Goal: Navigation & Orientation: Find specific page/section

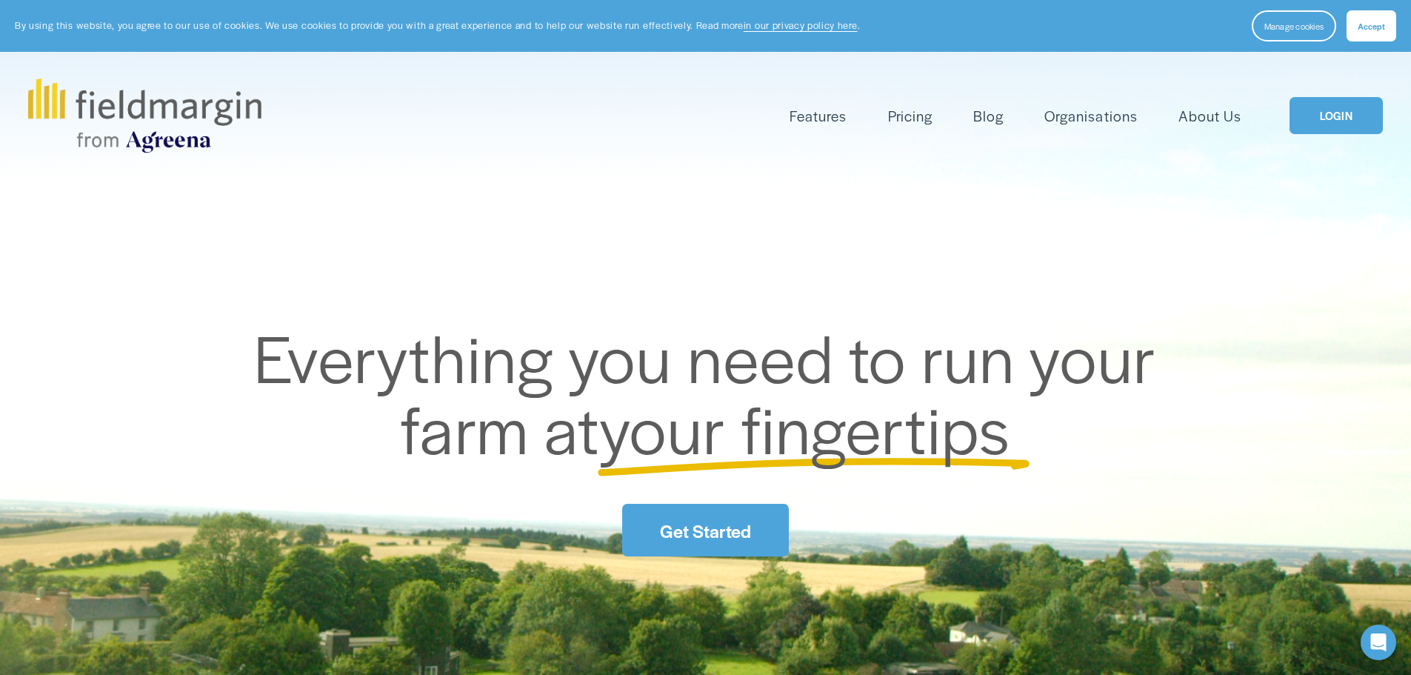
click at [1356, 116] on link "LOGIN" at bounding box center [1336, 116] width 93 height 38
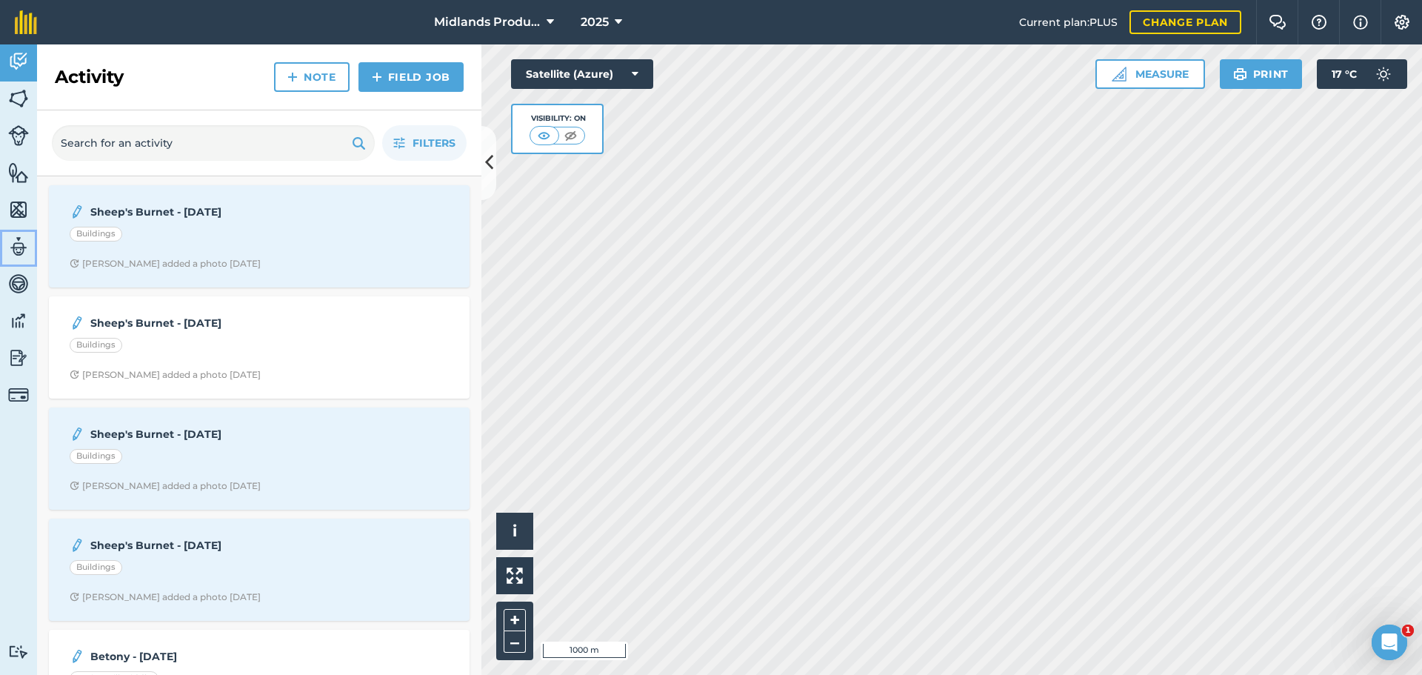
click at [12, 247] on img at bounding box center [18, 247] width 21 height 22
